Goal: Contribute content: Add original content to the website for others to see

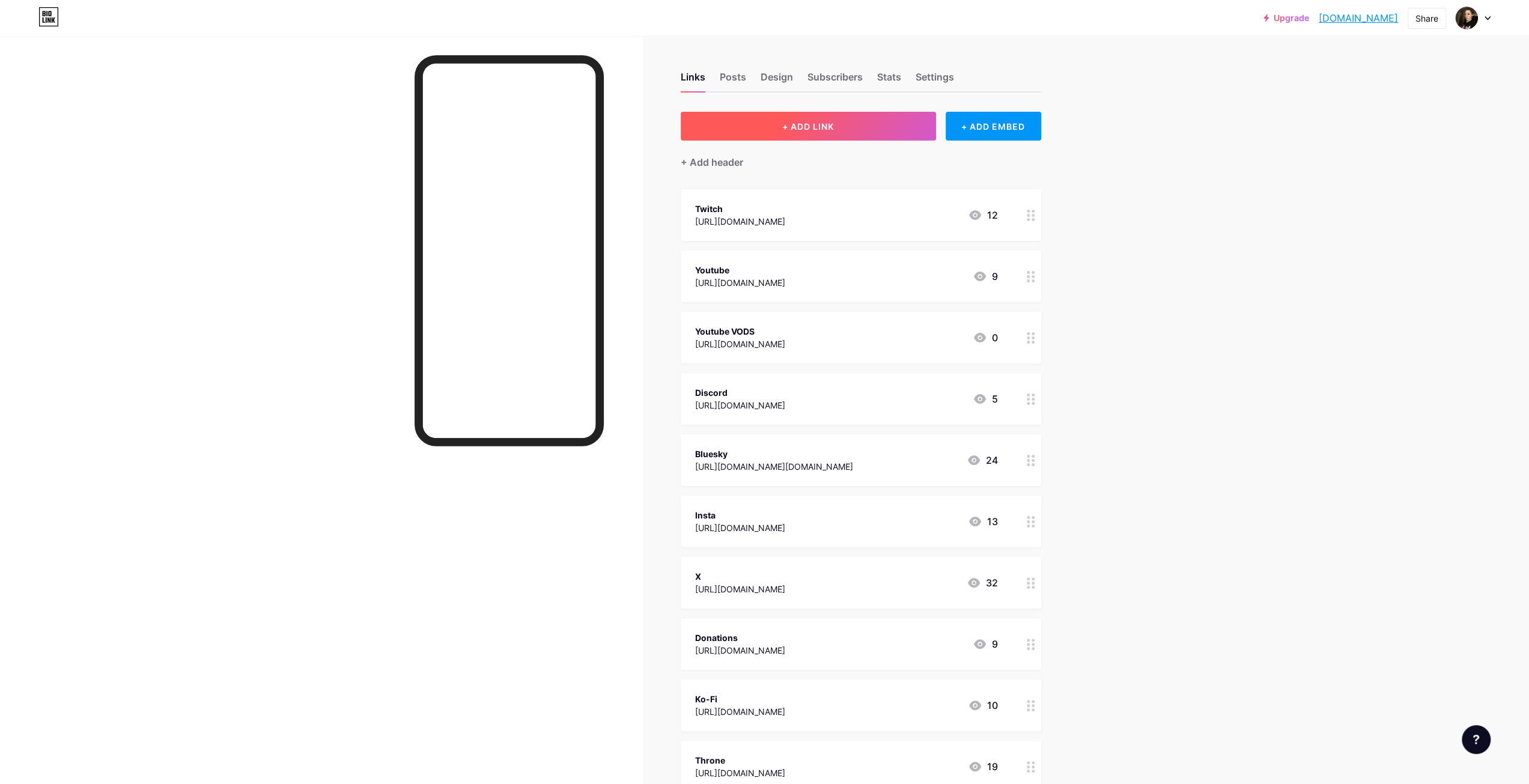
click at [857, 130] on button "+ ADD LINK" at bounding box center [808, 126] width 255 height 29
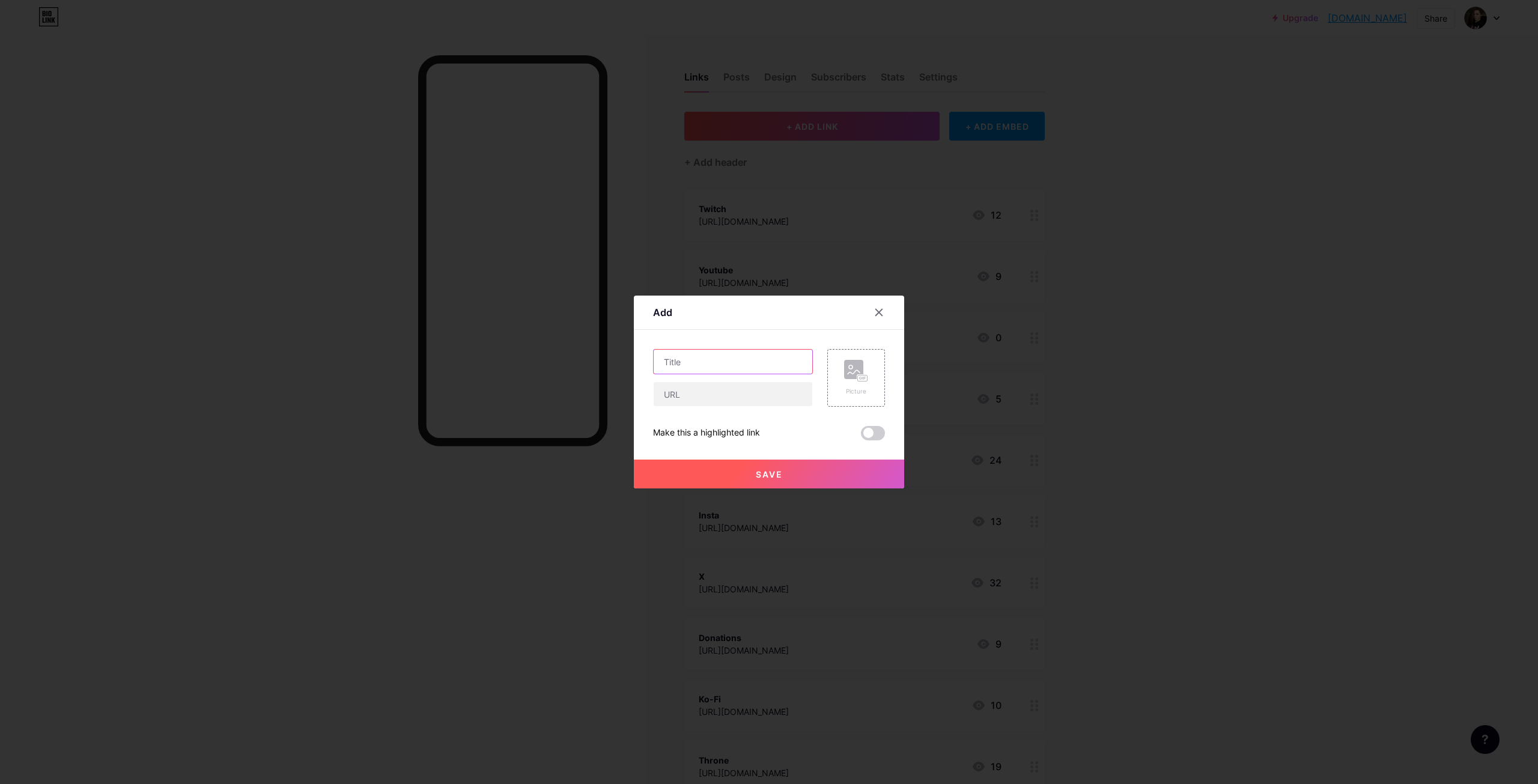
click at [730, 361] on input "text" at bounding box center [733, 362] width 159 height 24
type input "Youtube BEAUTY"
click at [695, 392] on input "text" at bounding box center [733, 394] width 159 height 24
paste input "[URL][DOMAIN_NAME]"
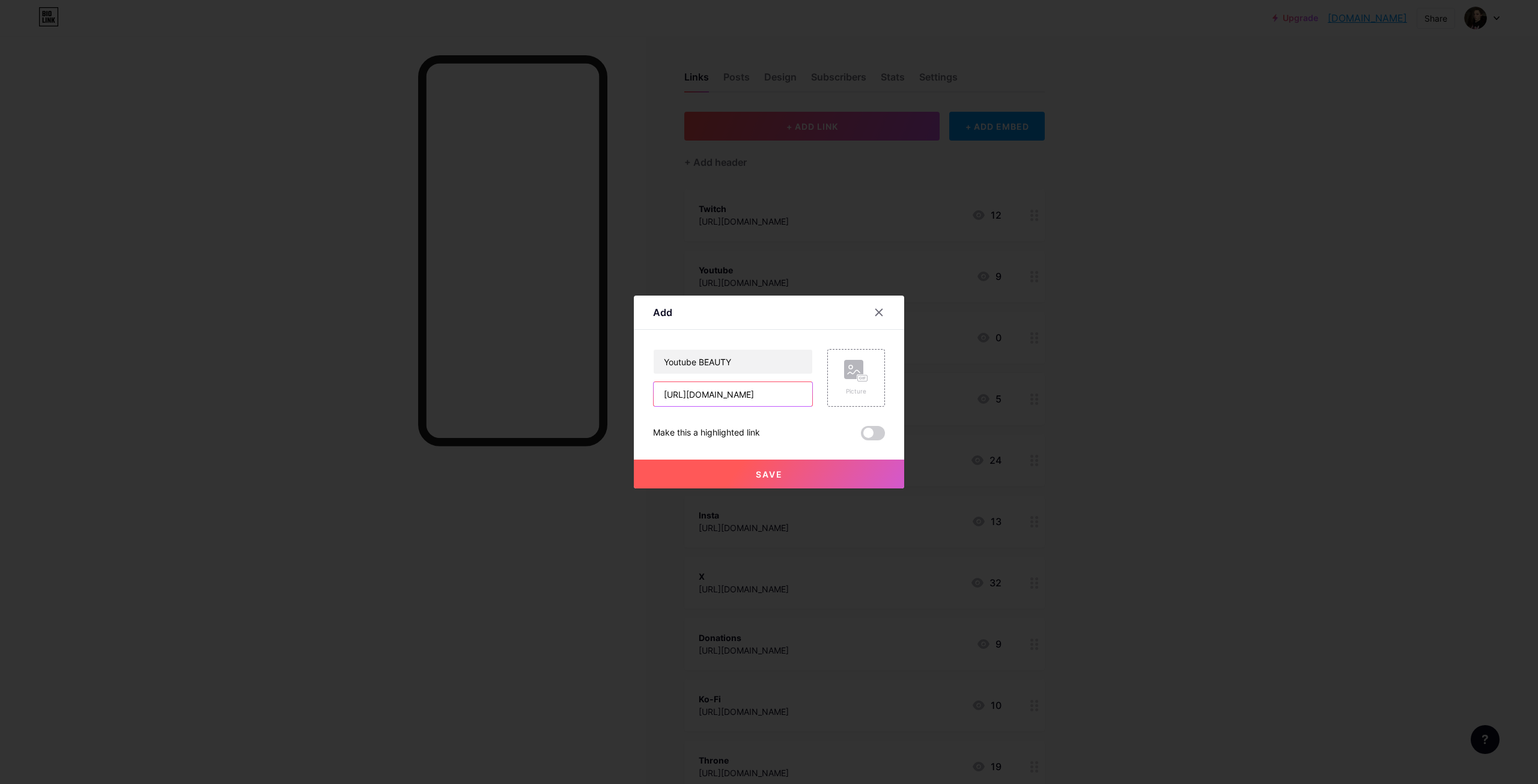
type input "[URL][DOMAIN_NAME]"
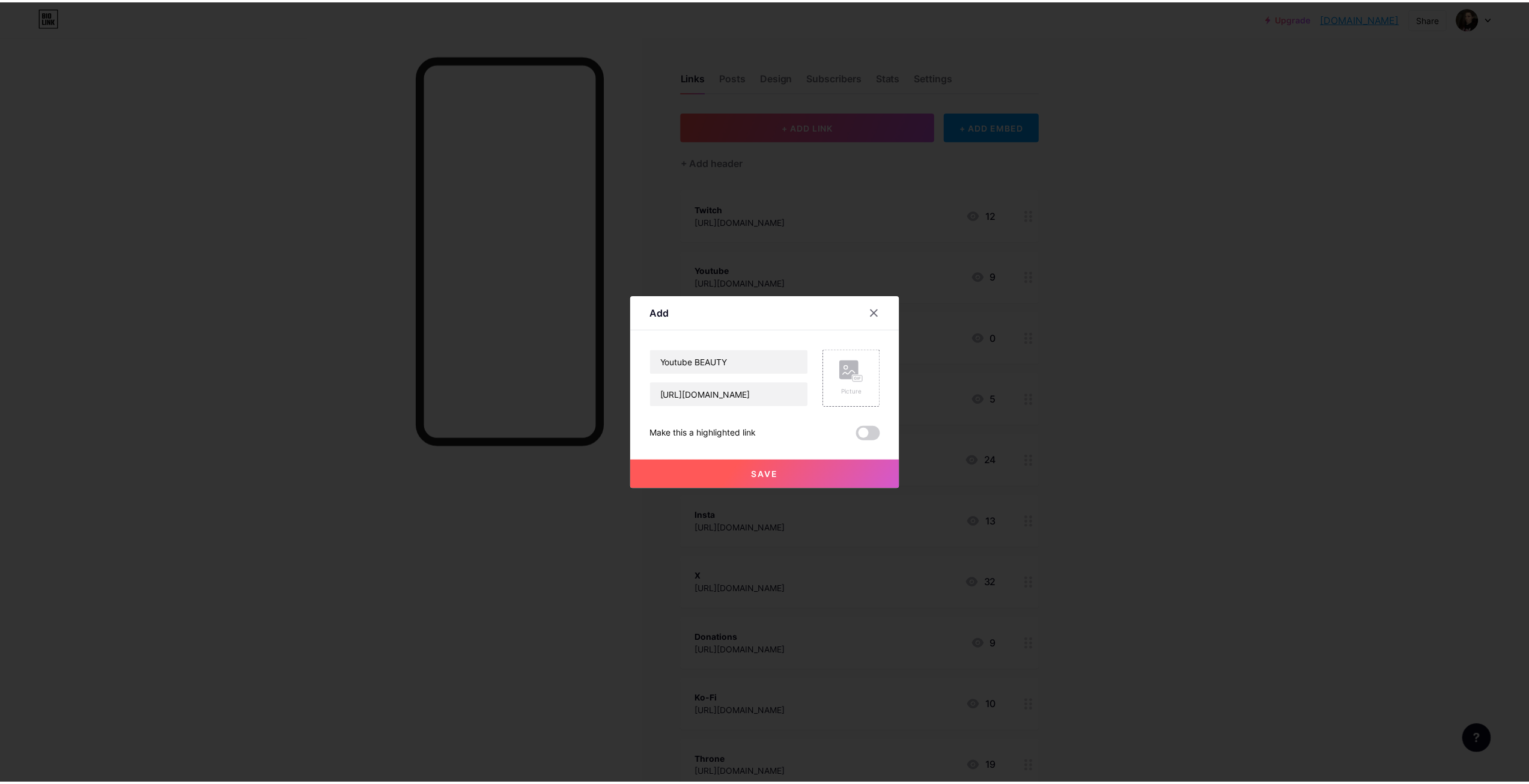
scroll to position [0, 0]
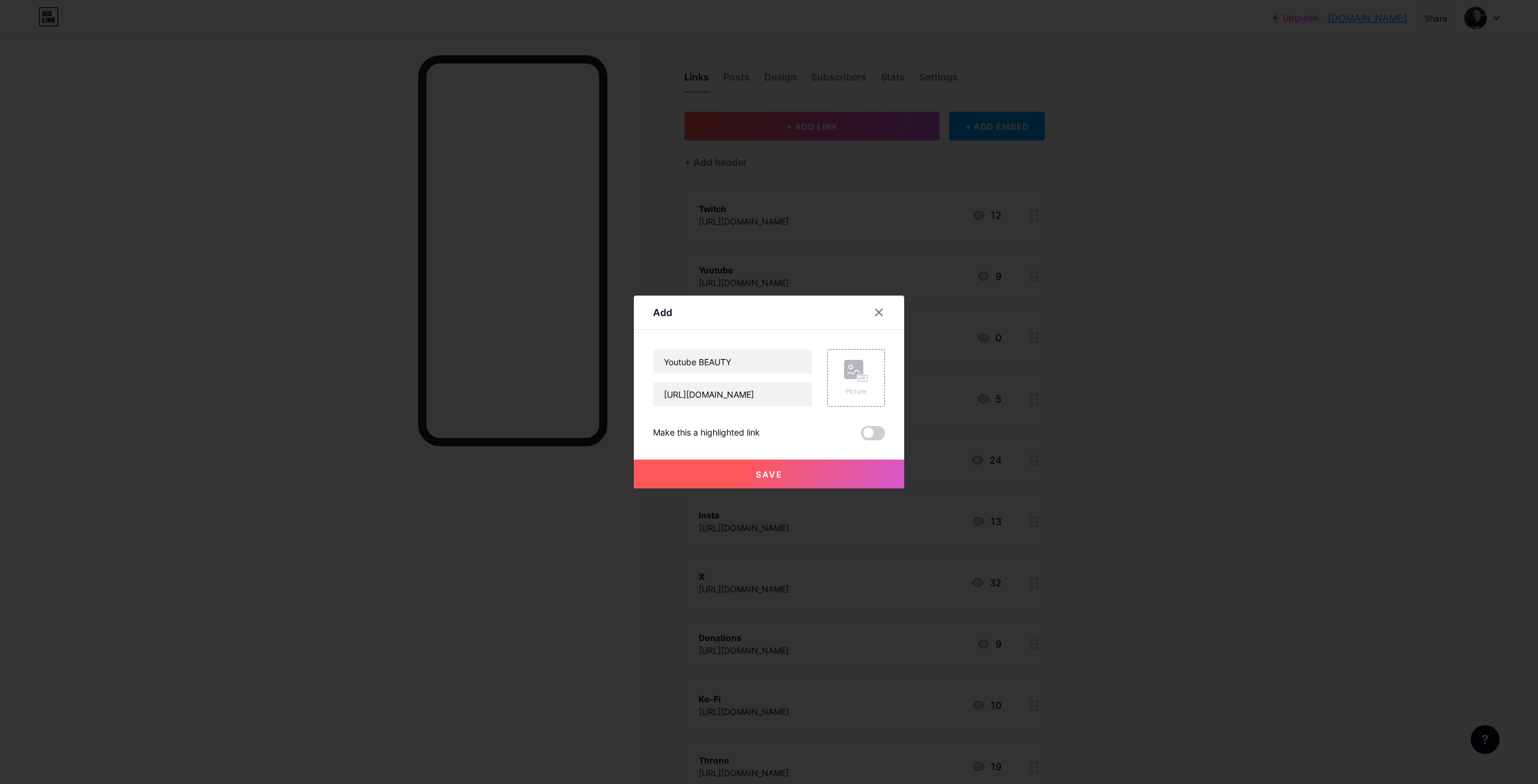
click at [792, 471] on button "Save" at bounding box center [769, 474] width 271 height 29
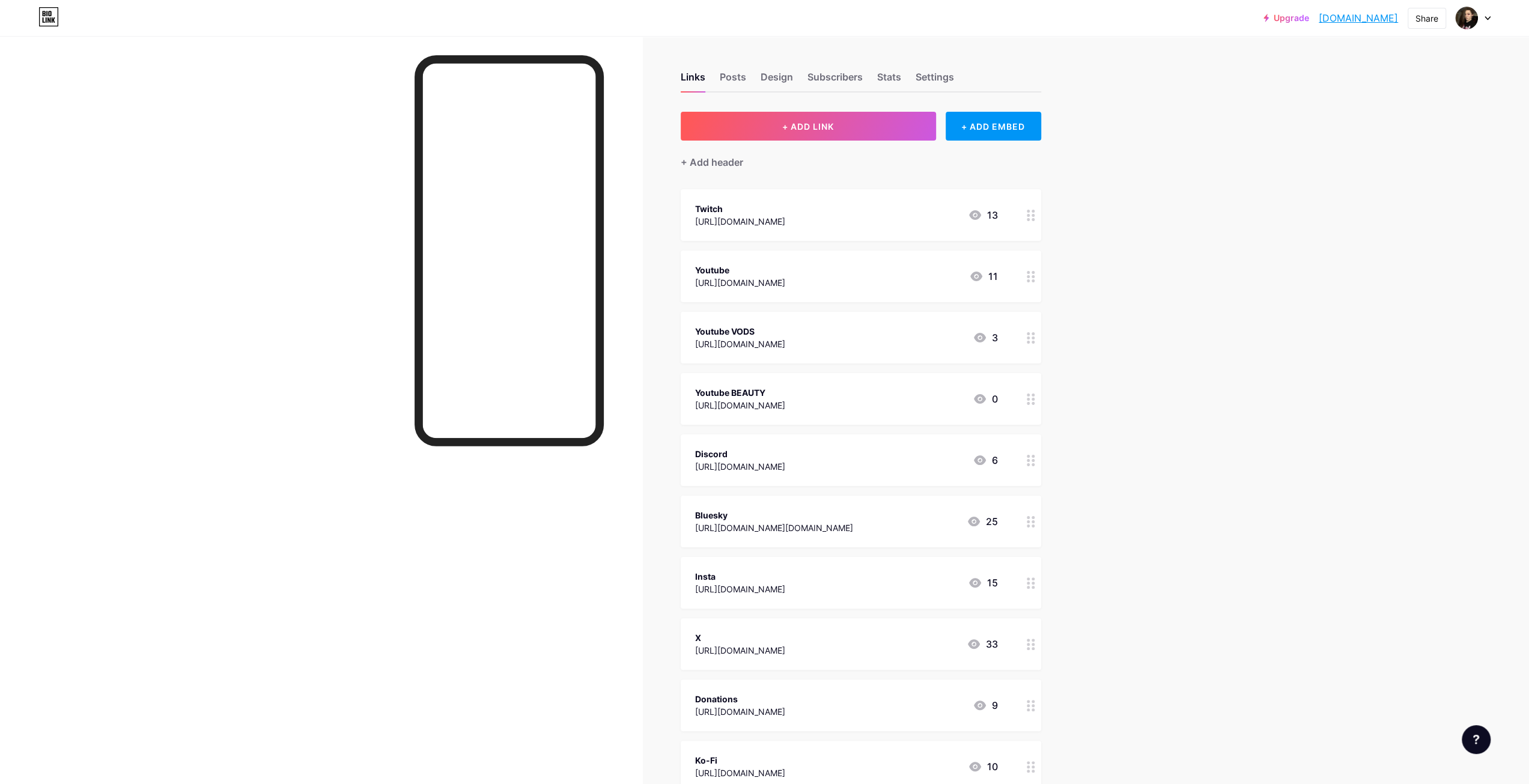
click at [298, 336] on div at bounding box center [321, 428] width 642 height 784
